Goal: Task Accomplishment & Management: Use online tool/utility

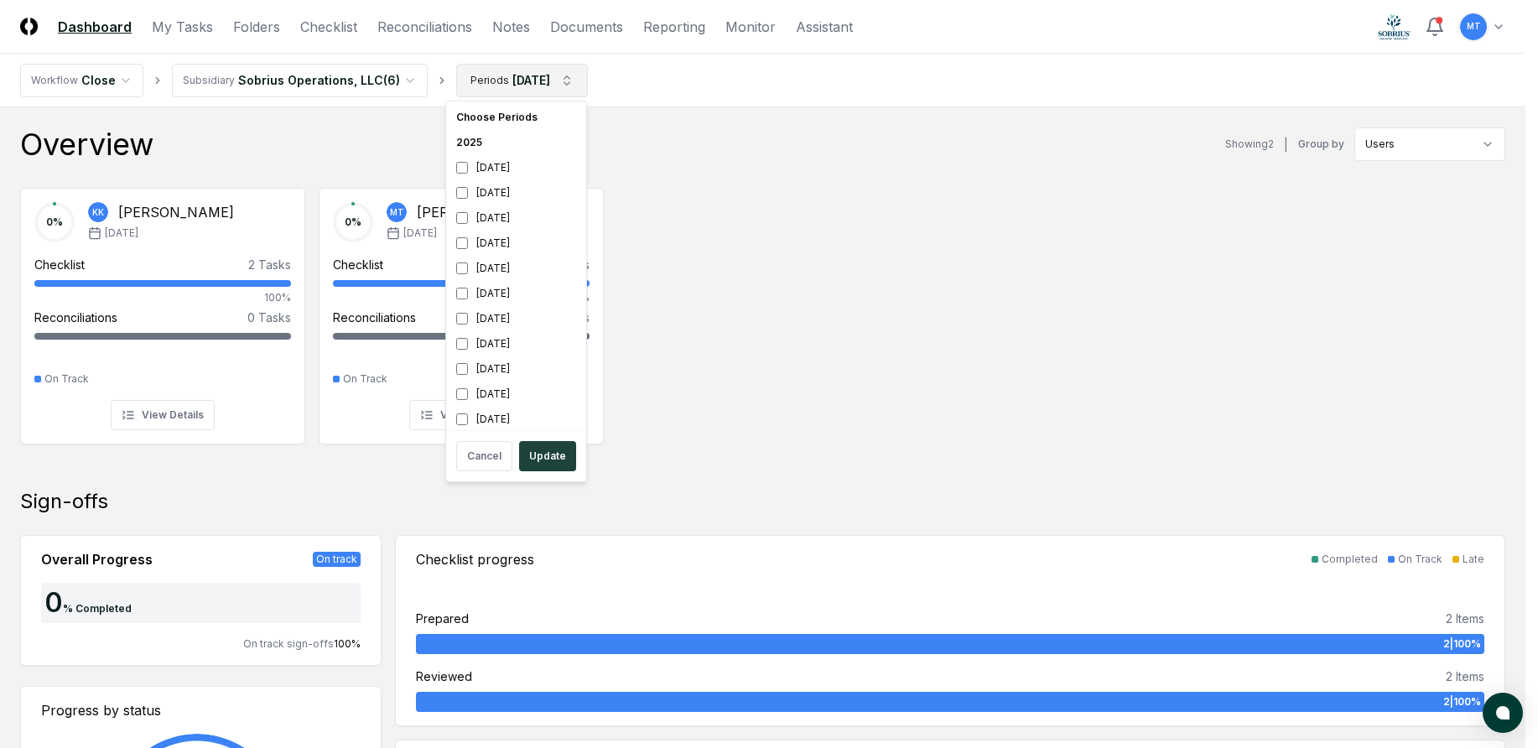
click at [559, 461] on button "Update" at bounding box center [547, 456] width 57 height 30
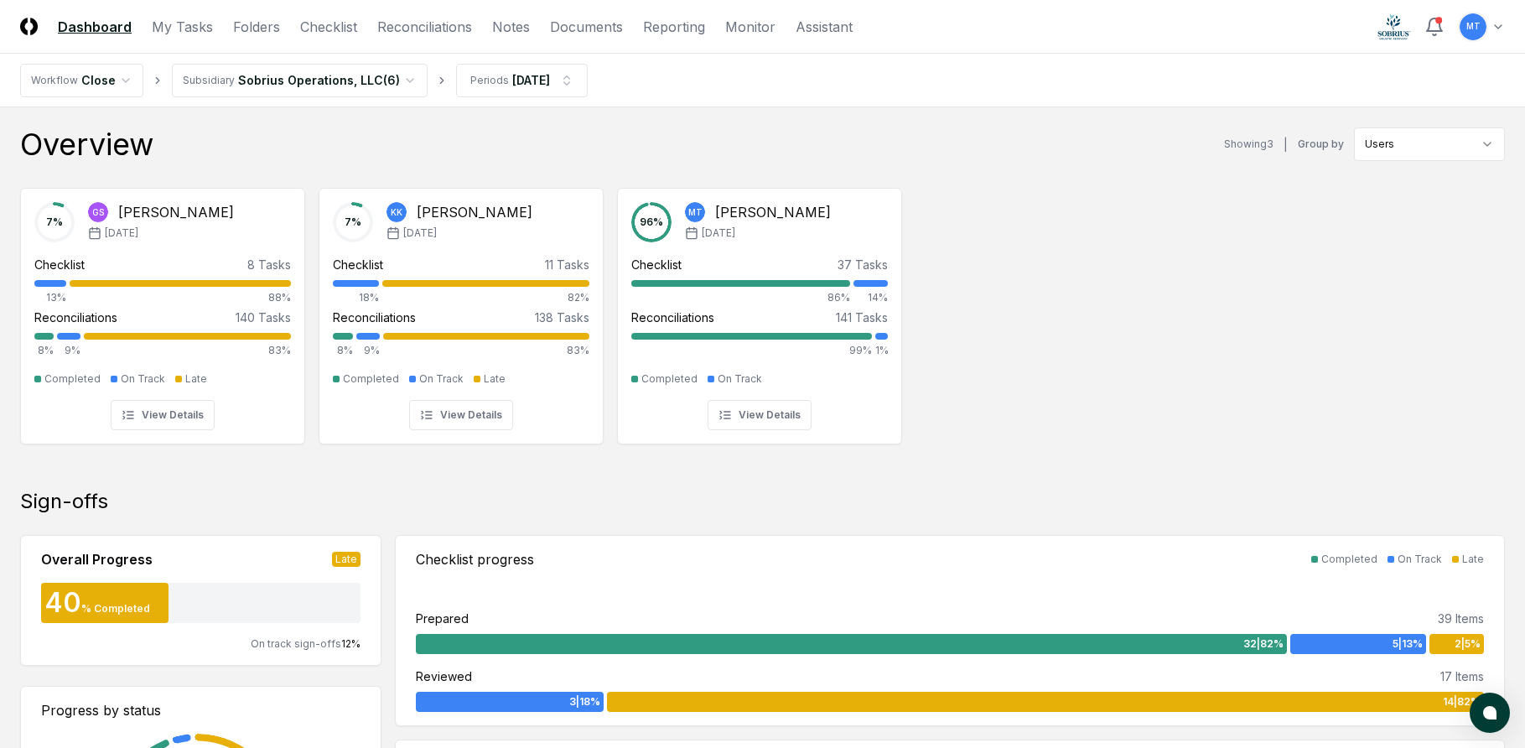
click at [1123, 412] on div "7 % GS [PERSON_NAME] [DATE] Checklist 8 Tasks 13% 88% Reconciliations 140 Tasks…" at bounding box center [762, 314] width 1525 height 280
click at [1174, 277] on div "7 % GS [PERSON_NAME] [DATE] Checklist 8 Tasks 13% 88% Reconciliations 140 Tasks…" at bounding box center [762, 314] width 1525 height 280
click at [337, 27] on link "Checklist" at bounding box center [328, 27] width 57 height 20
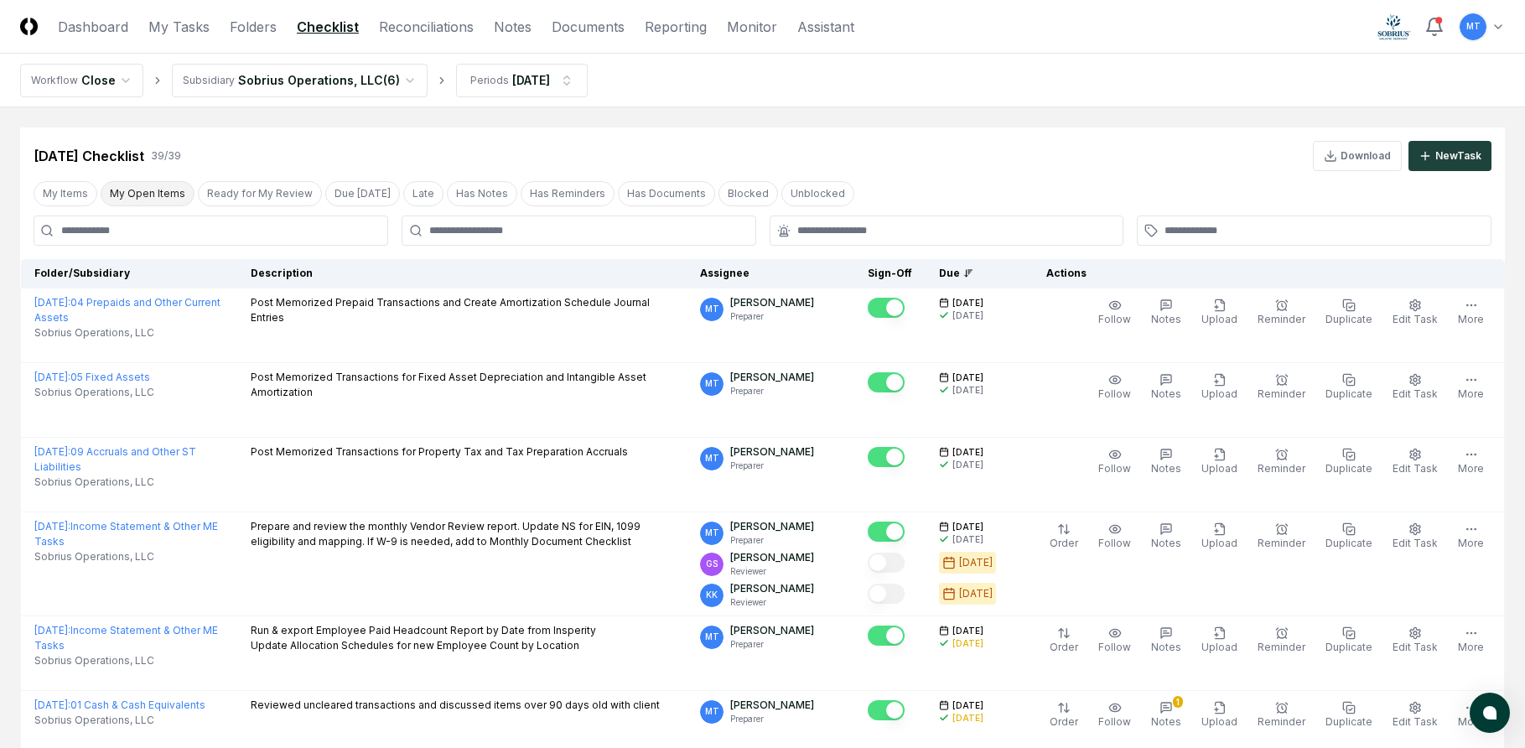
click at [167, 198] on button "My Open Items" at bounding box center [148, 193] width 94 height 25
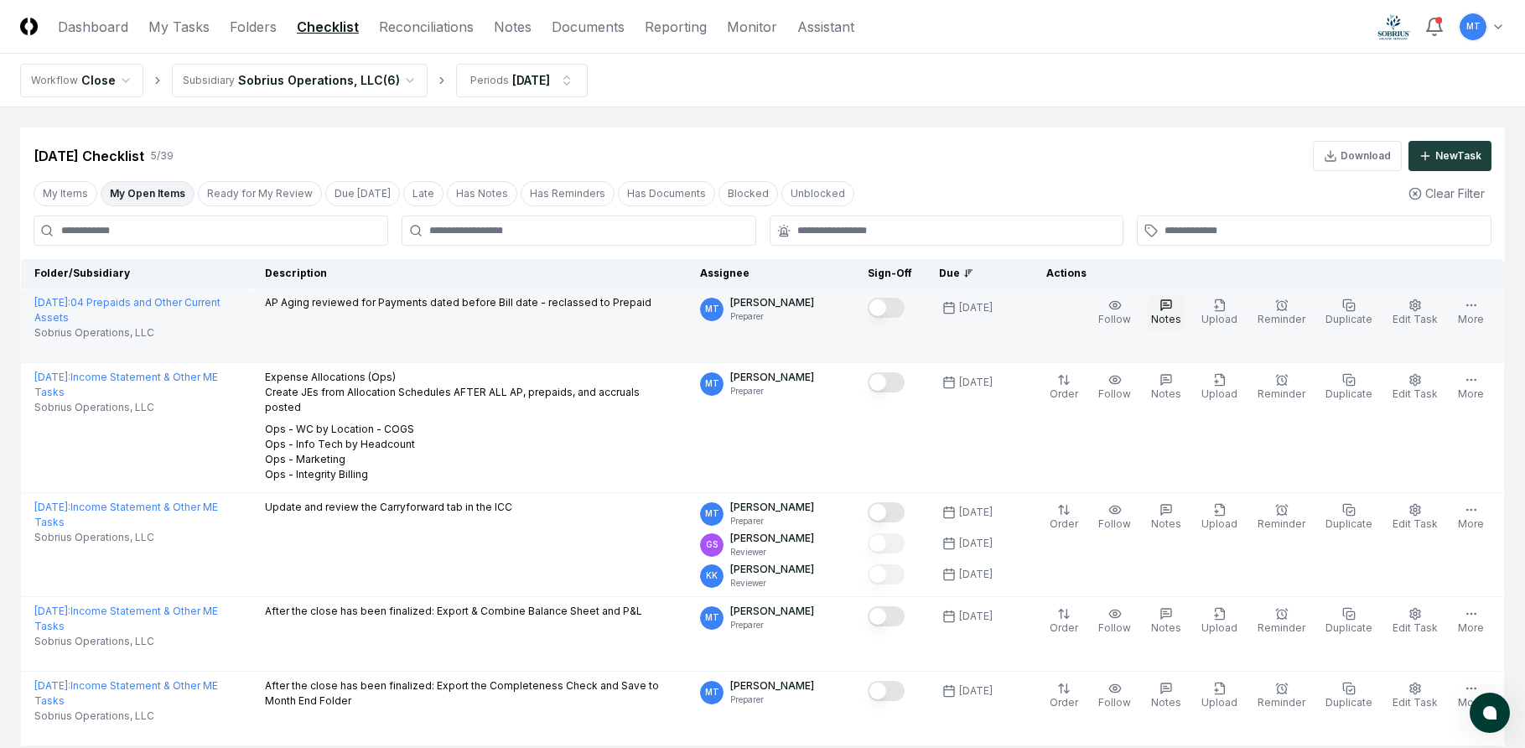
click at [1179, 314] on span "Notes" at bounding box center [1166, 319] width 30 height 13
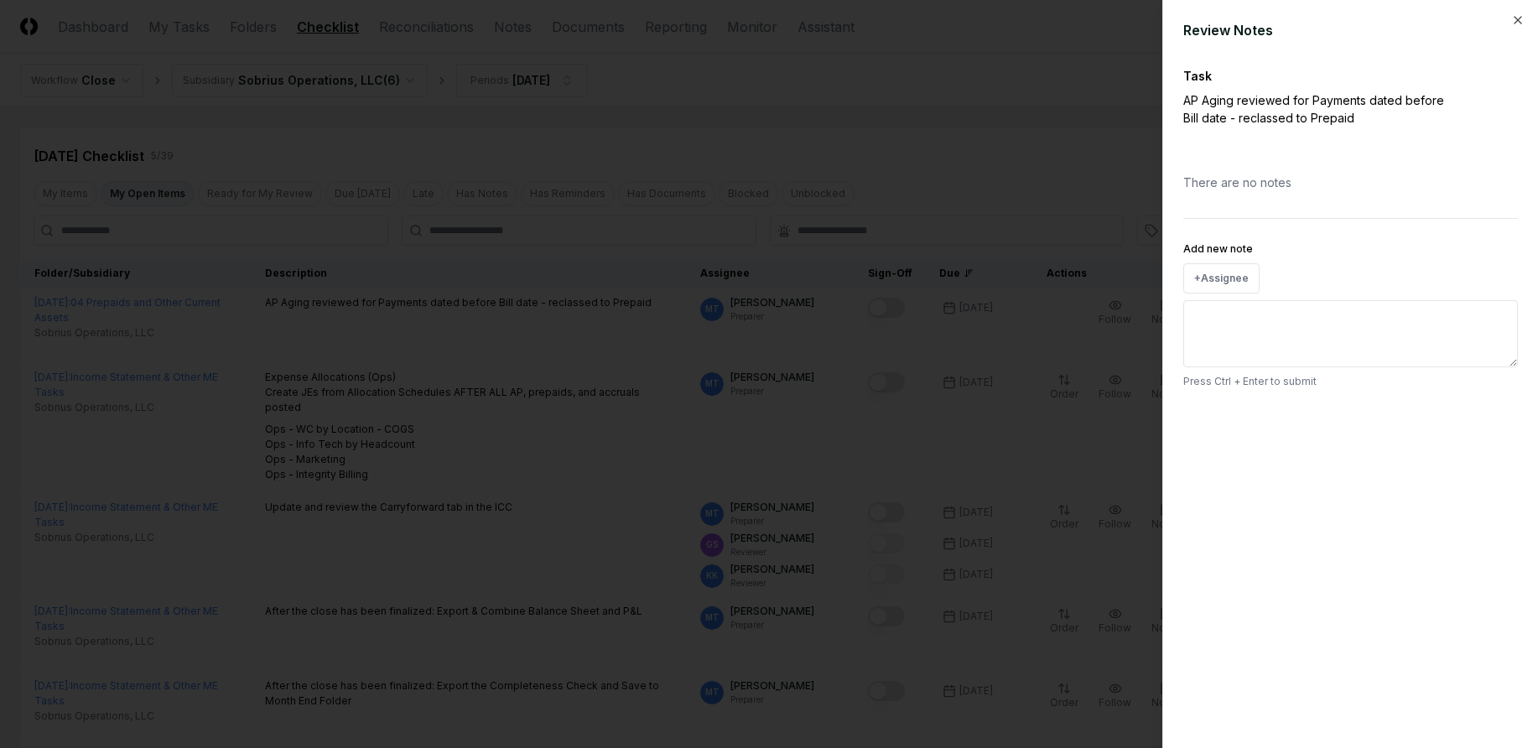
click at [1250, 335] on textarea "Add new note" at bounding box center [1350, 333] width 335 height 67
